Goal: Task Accomplishment & Management: Use online tool/utility

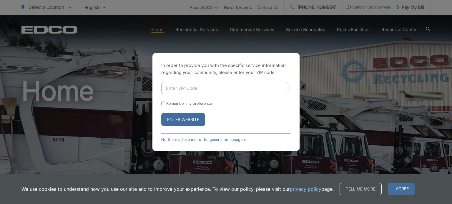
click at [194, 89] on input "Enter ZIP Code" at bounding box center [224, 88] width 127 height 12
type input "92154"
click at [165, 105] on div "Remember my preference" at bounding box center [225, 103] width 129 height 4
click at [164, 104] on input "Remember my preference" at bounding box center [163, 104] width 4 height 4
checkbox input "true"
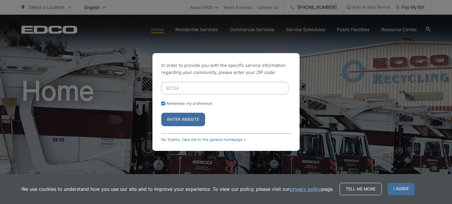
click at [183, 121] on button "Enter Website" at bounding box center [183, 120] width 44 height 14
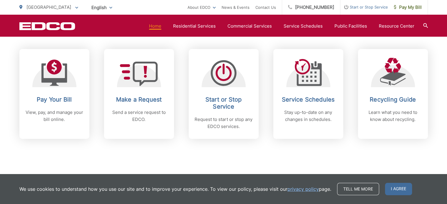
scroll to position [265, 0]
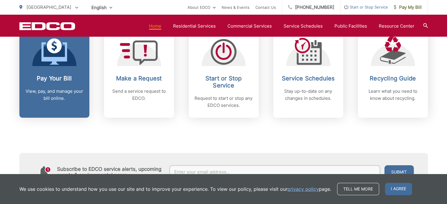
click at [56, 63] on icon at bounding box center [54, 53] width 26 height 22
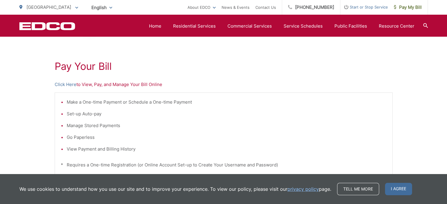
scroll to position [88, 0]
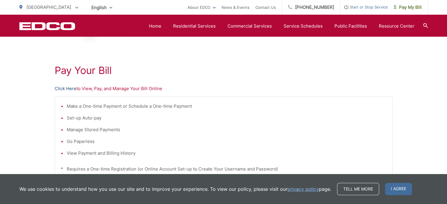
click at [63, 89] on link "Click Here" at bounding box center [66, 88] width 22 height 7
